Goal: Task Accomplishment & Management: Complete application form

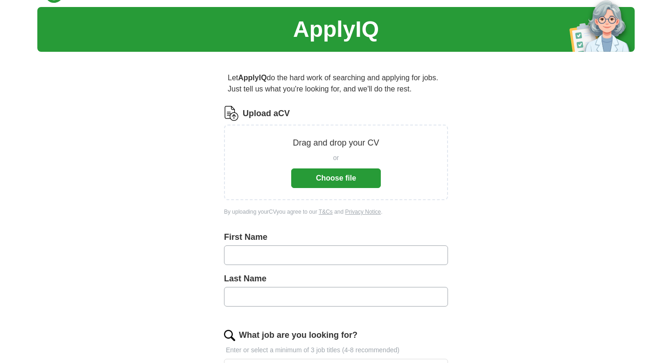
scroll to position [23, 0]
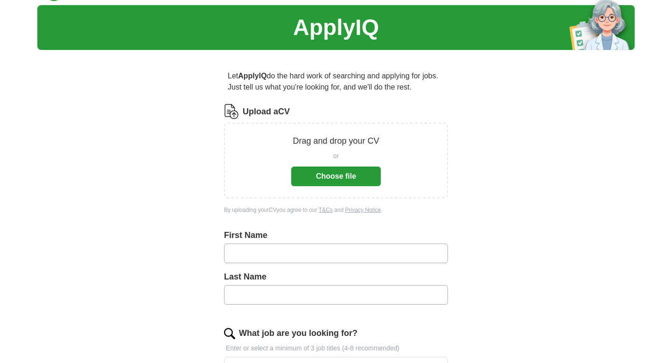
click at [319, 170] on button "Choose file" at bounding box center [336, 176] width 90 height 20
click at [354, 168] on button "Choose file" at bounding box center [336, 176] width 90 height 20
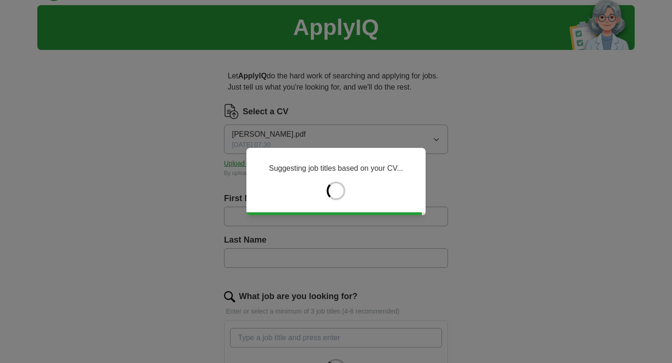
type input "*********"
type input "**********"
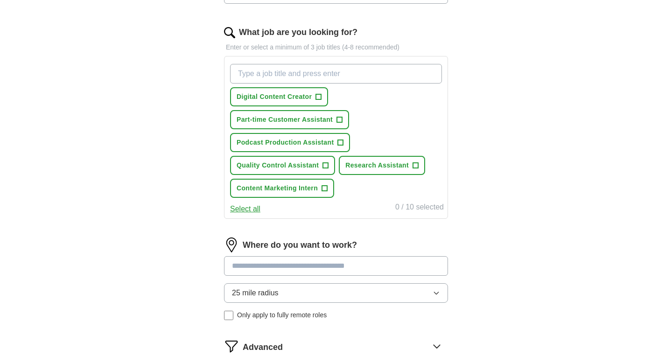
scroll to position [288, 0]
click at [331, 263] on input at bounding box center [336, 266] width 224 height 20
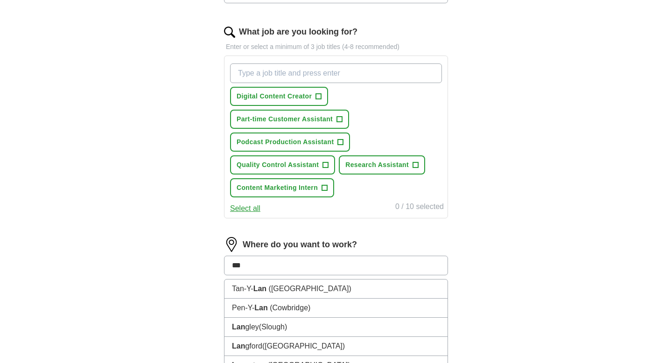
type input "****"
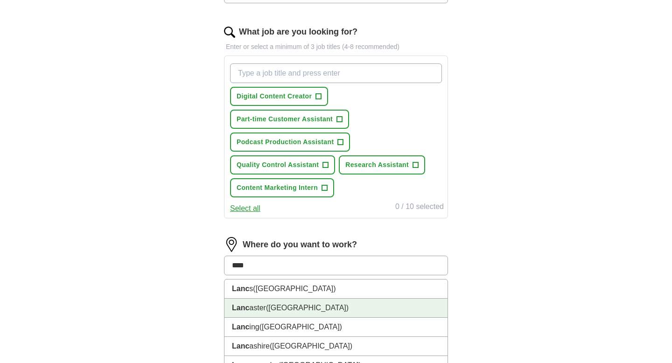
click at [336, 307] on li "Lanc aster ([GEOGRAPHIC_DATA])" at bounding box center [335, 307] width 223 height 19
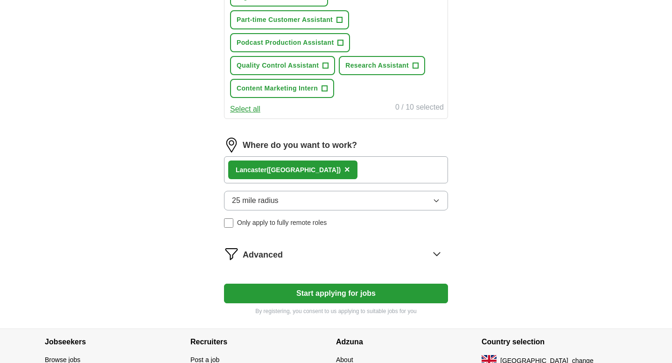
scroll to position [392, 0]
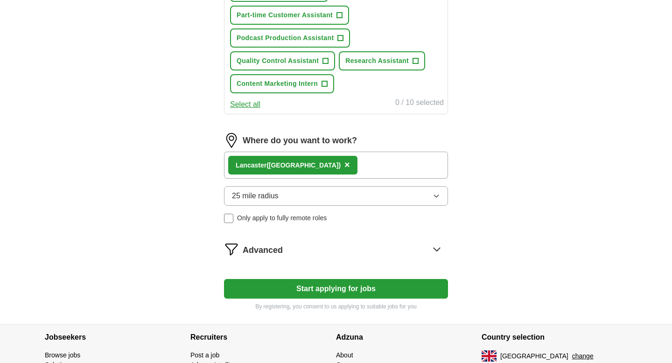
click at [304, 288] on button "Start applying for jobs" at bounding box center [336, 289] width 224 height 20
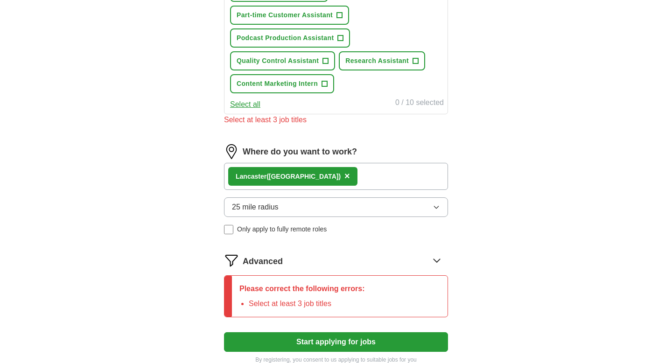
click at [437, 263] on icon at bounding box center [436, 260] width 15 height 15
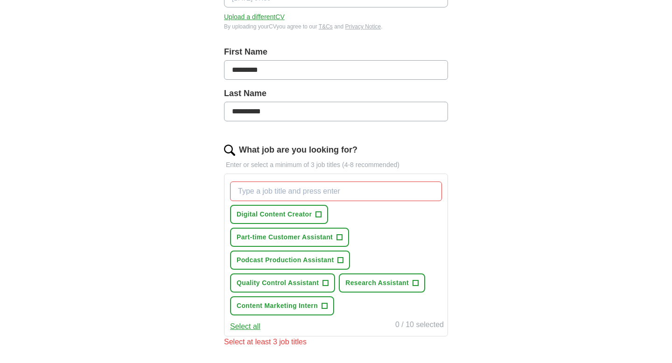
scroll to position [165, 0]
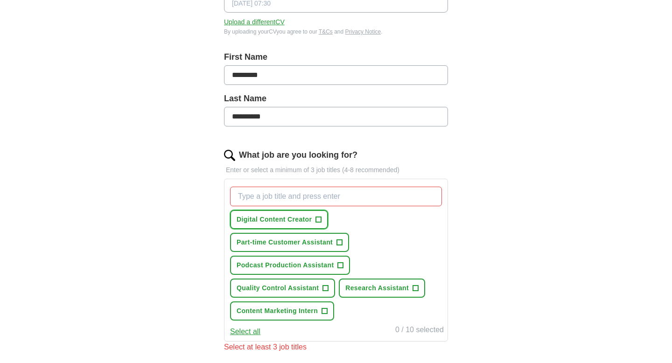
click at [300, 217] on span "Digital Content Creator" at bounding box center [273, 220] width 75 height 10
click at [239, 329] on button "Select all" at bounding box center [245, 331] width 30 height 11
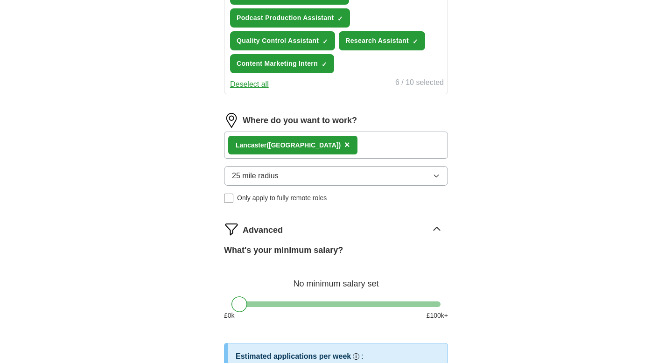
scroll to position [599, 0]
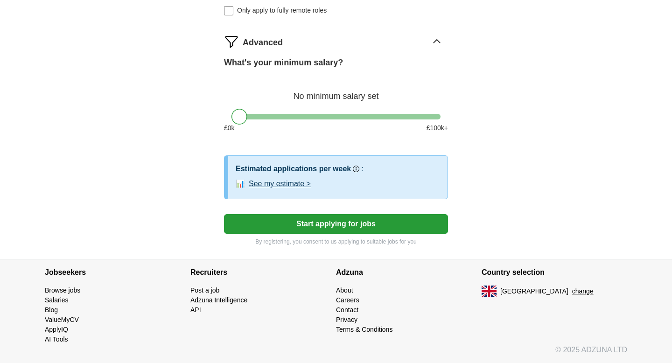
click at [343, 225] on button "Start applying for jobs" at bounding box center [336, 224] width 224 height 20
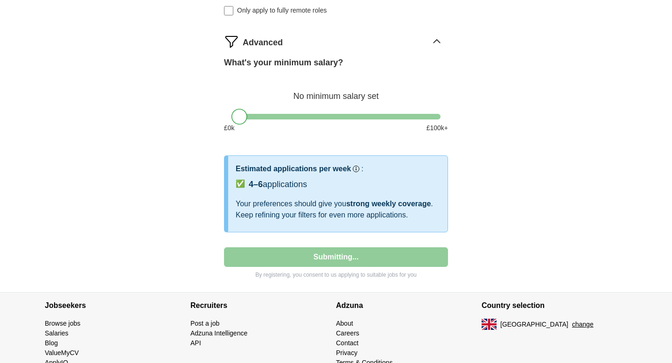
select select "**"
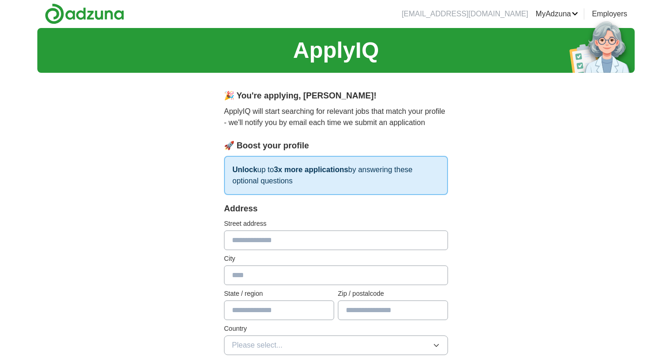
scroll to position [0, 0]
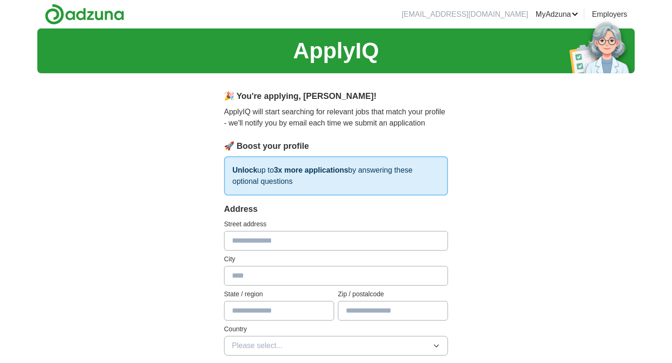
click at [304, 237] on input "text" at bounding box center [336, 241] width 224 height 20
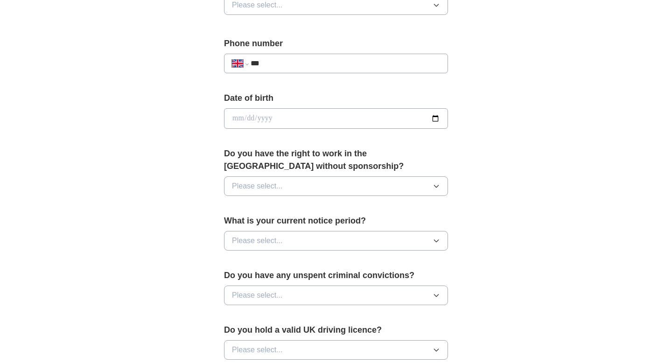
scroll to position [374, 0]
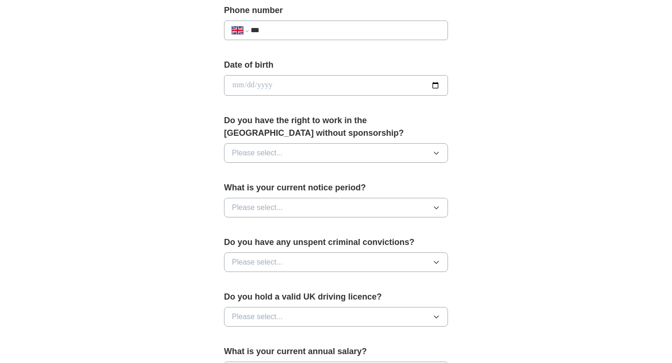
click at [423, 202] on button "Please select..." at bounding box center [336, 208] width 224 height 20
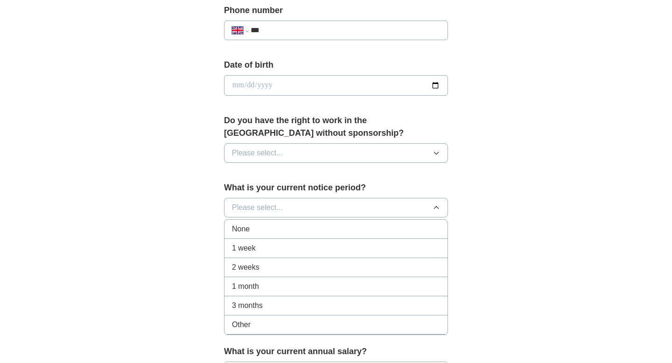
click at [244, 225] on span "None" at bounding box center [241, 228] width 18 height 11
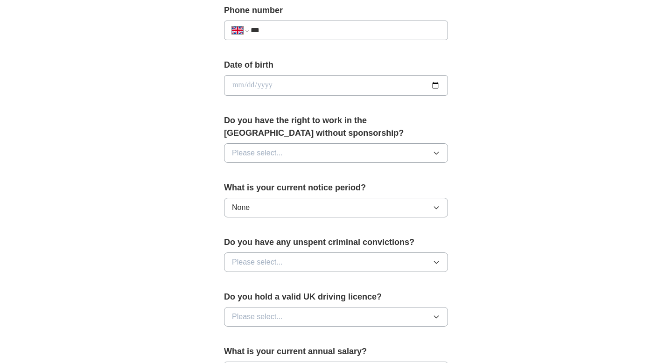
click at [436, 146] on button "Please select..." at bounding box center [336, 153] width 224 height 20
